Goal: Use online tool/utility: Utilize a website feature to perform a specific function

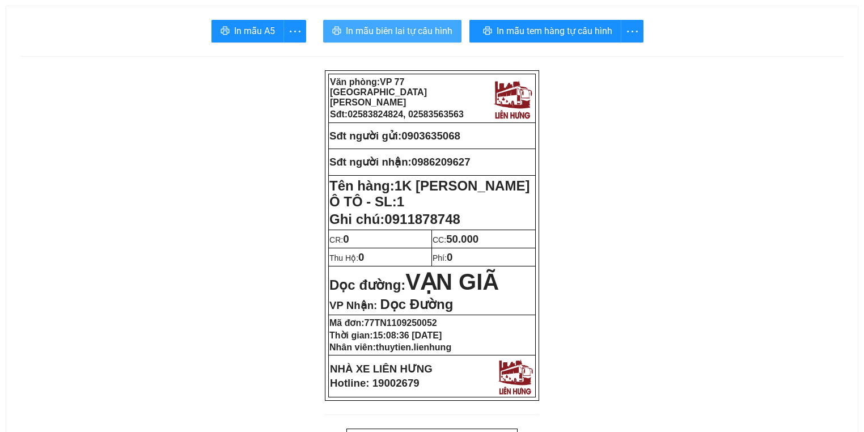
click at [430, 34] on span "In mẫu biên lai tự cấu hình" at bounding box center [399, 31] width 107 height 14
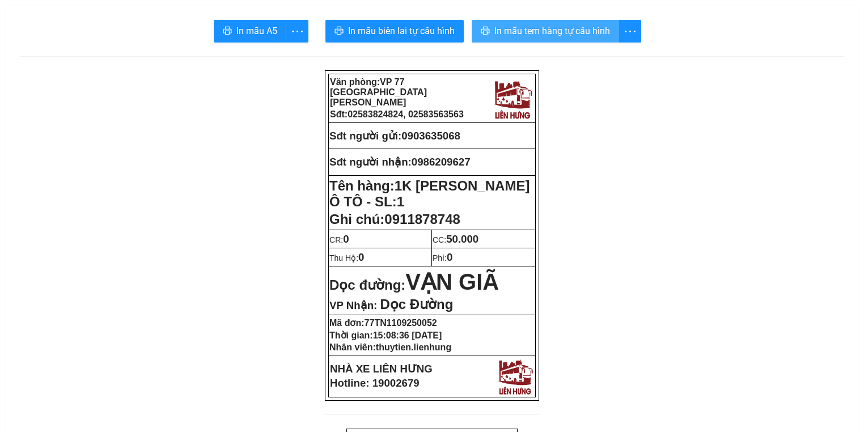
click at [601, 33] on span "In mẫu tem hàng tự cấu hình" at bounding box center [553, 31] width 116 height 14
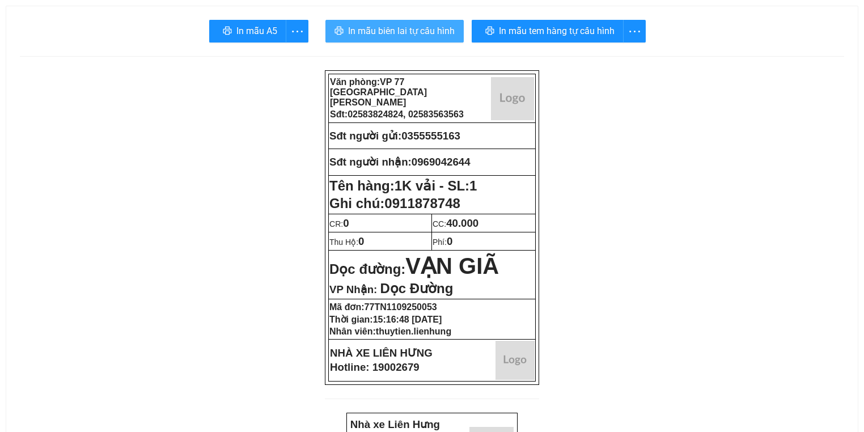
click at [433, 38] on span "In mẫu biên lai tự cấu hình" at bounding box center [401, 31] width 107 height 14
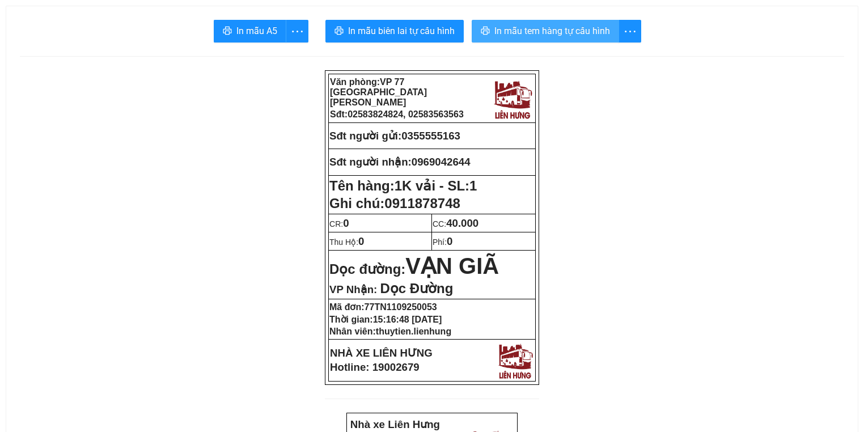
click at [539, 31] on span "In mẫu tem hàng tự cấu hình" at bounding box center [553, 31] width 116 height 14
